Goal: Information Seeking & Learning: Check status

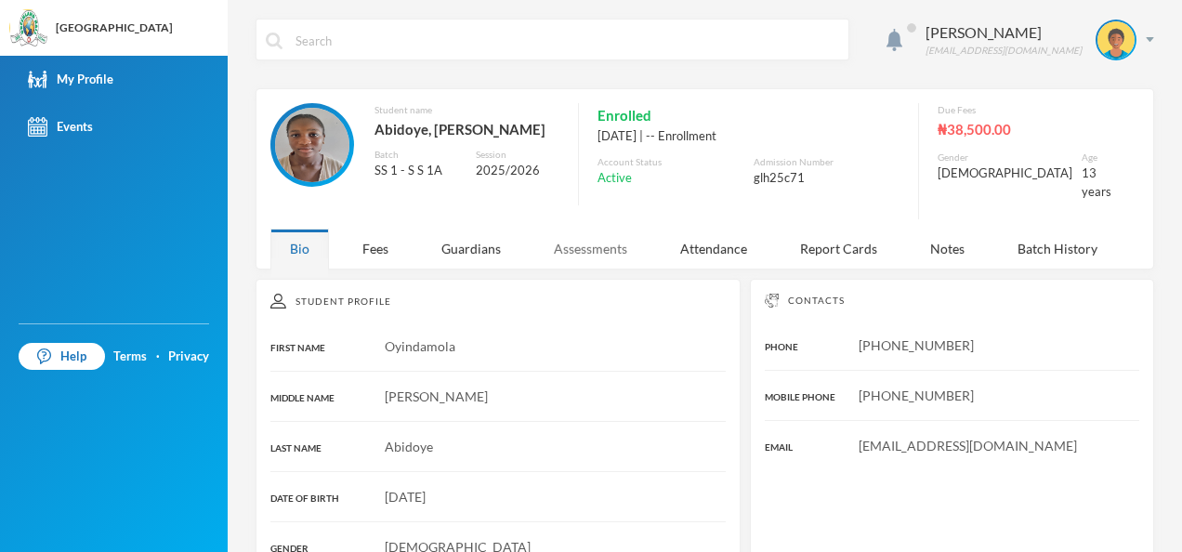
click at [604, 246] on div "Assessments" at bounding box center [590, 249] width 112 height 40
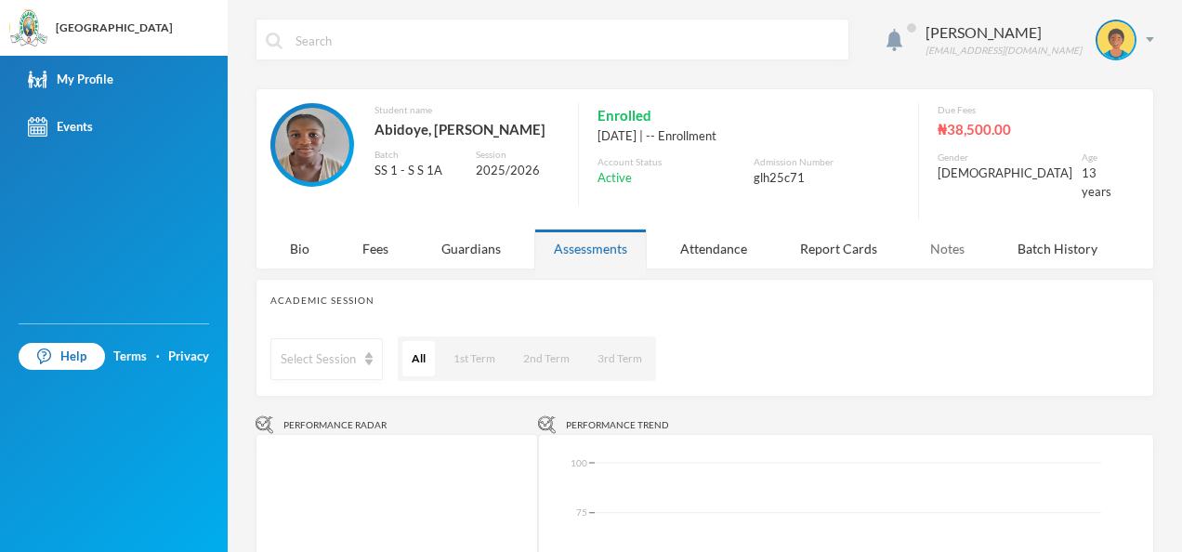
click at [935, 229] on div "Notes" at bounding box center [946, 249] width 73 height 40
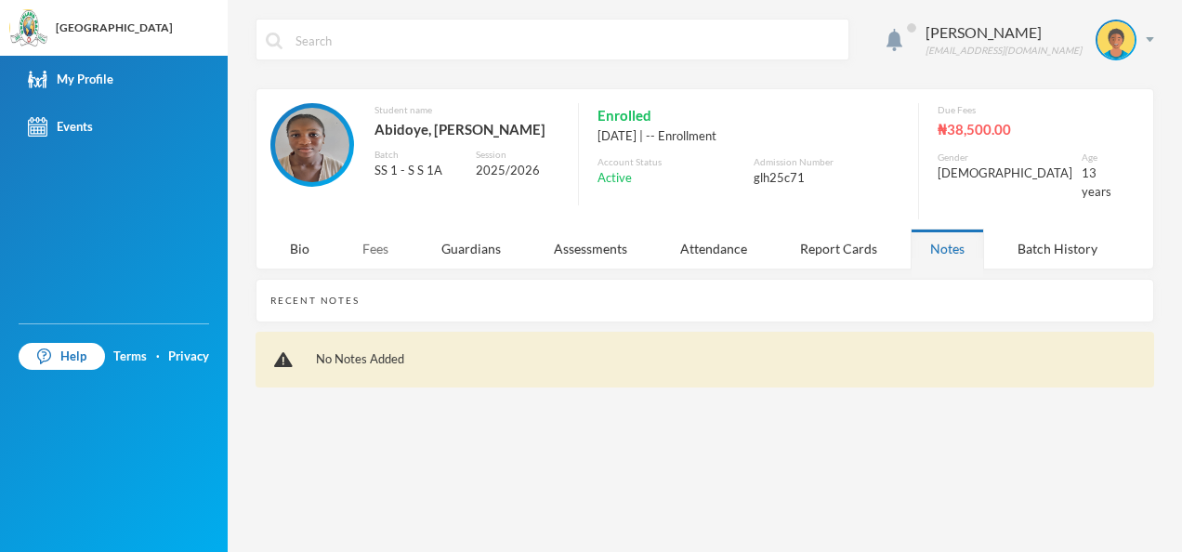
click at [377, 230] on div "Fees" at bounding box center [375, 249] width 65 height 40
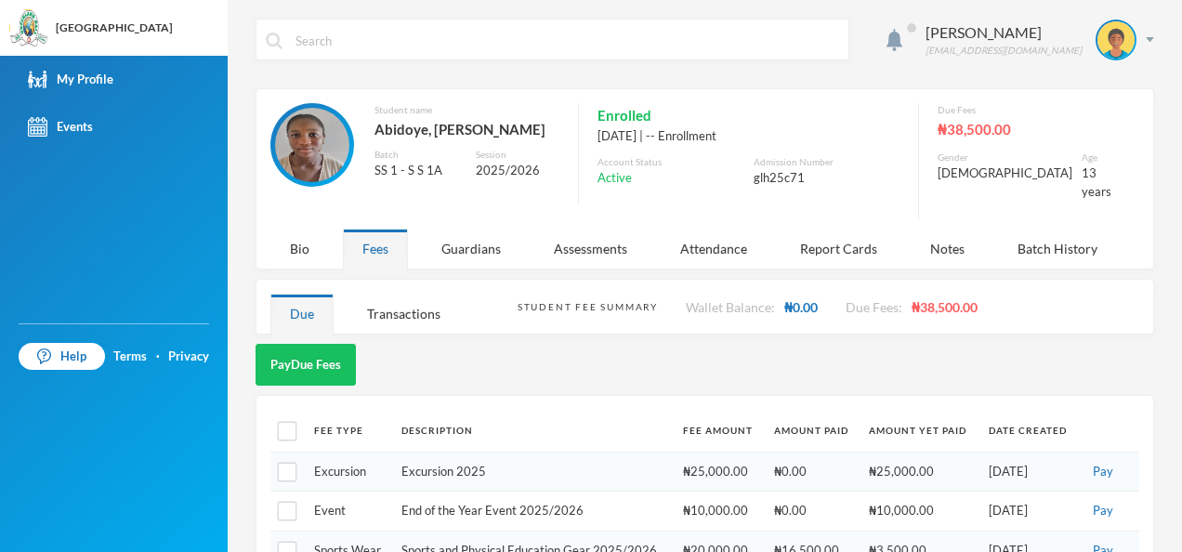
scroll to position [33, 0]
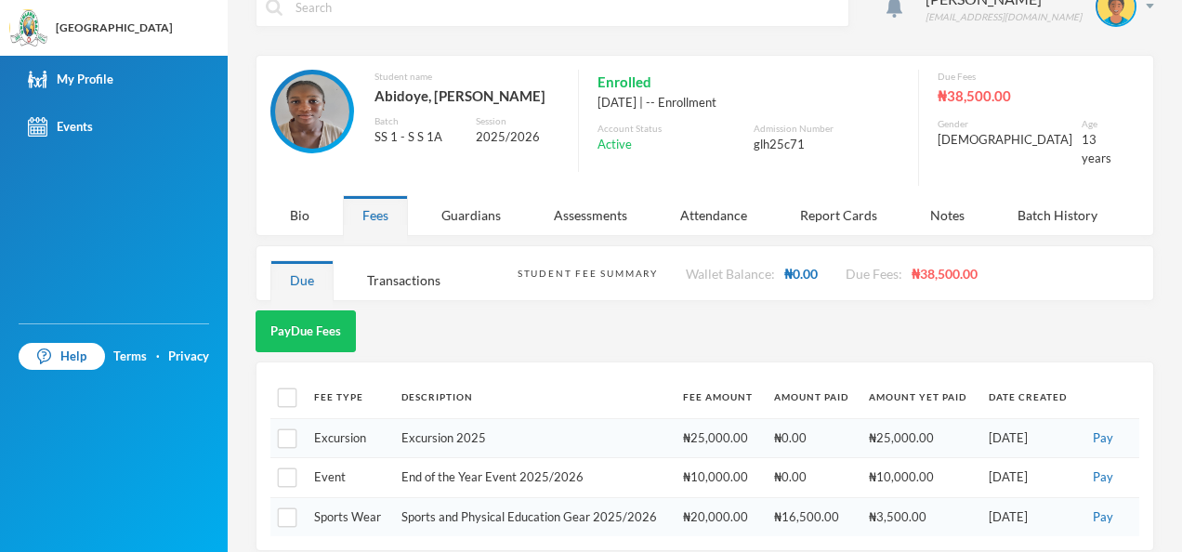
drag, startPoint x: 556, startPoint y: 340, endPoint x: 490, endPoint y: 333, distance: 66.3
click at [490, 333] on div "Pay Due Fees" at bounding box center [704, 331] width 898 height 42
click at [393, 271] on div "Transactions" at bounding box center [403, 280] width 112 height 40
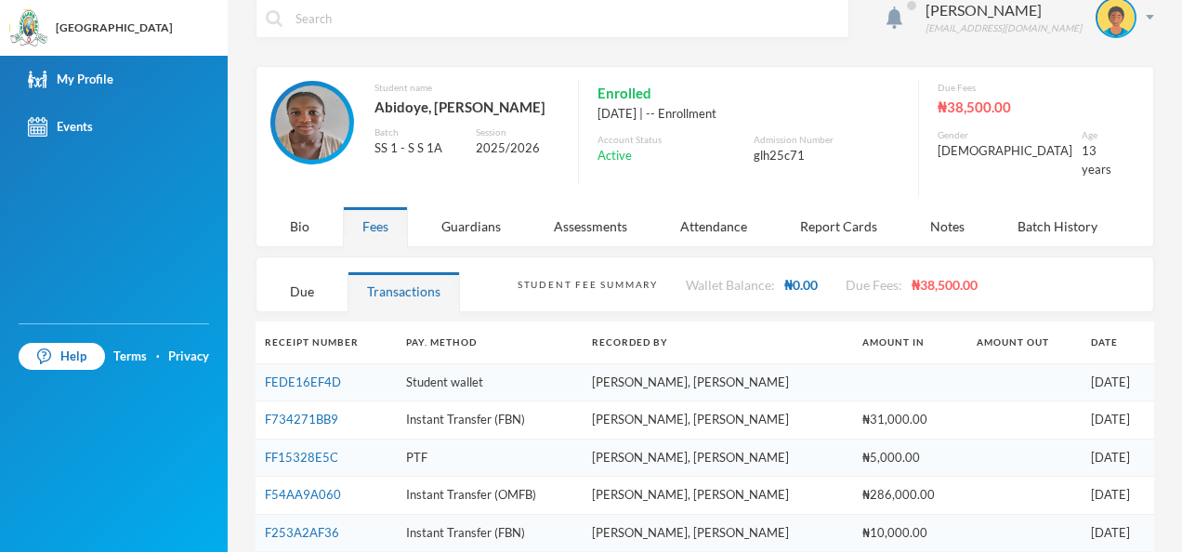
click at [560, 406] on td "Instant Transfer (FBN)" at bounding box center [490, 420] width 187 height 38
click at [853, 403] on td "₦31,000.00" at bounding box center [910, 420] width 114 height 38
drag, startPoint x: 817, startPoint y: 403, endPoint x: 715, endPoint y: 409, distance: 102.3
click at [715, 409] on td "[PERSON_NAME], [PERSON_NAME]" at bounding box center [717, 420] width 270 height 38
